Goal: Task Accomplishment & Management: Manage account settings

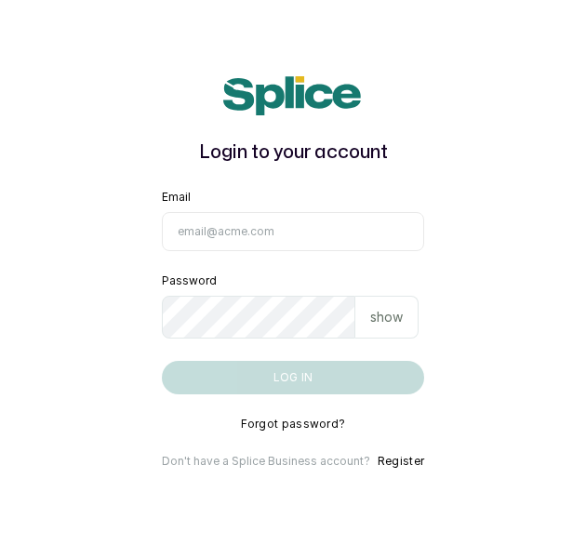
type input "[EMAIL_ADDRESS][DOMAIN_NAME]"
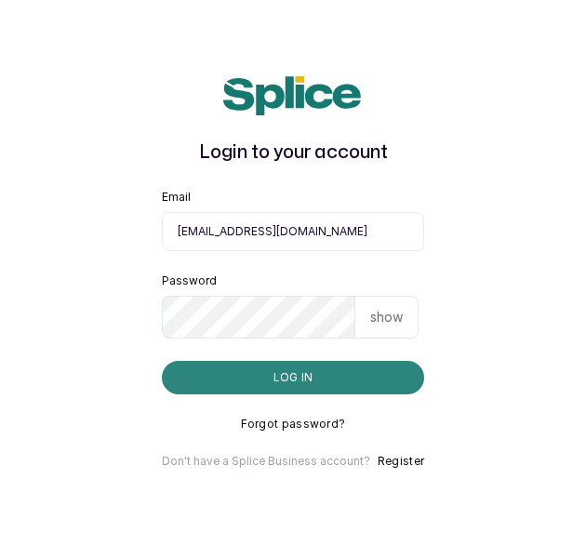
click at [280, 383] on button "Log in" at bounding box center [293, 378] width 262 height 34
